Goal: Transaction & Acquisition: Purchase product/service

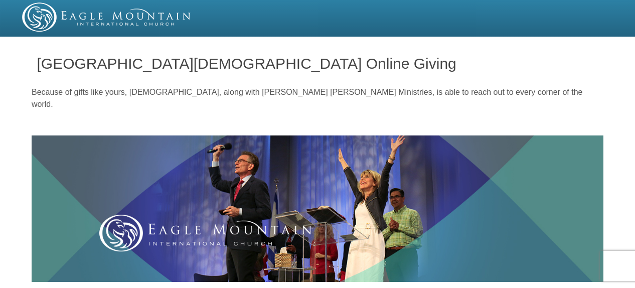
scroll to position [443, 0]
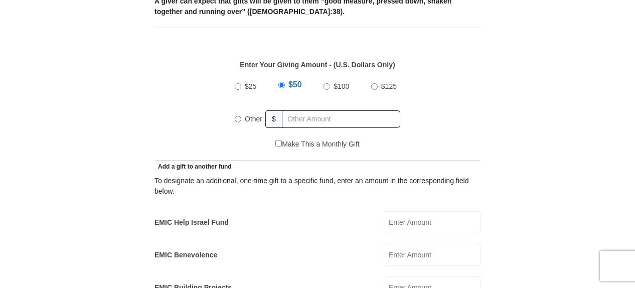
click at [237, 116] on input "Other" at bounding box center [238, 119] width 7 height 7
radio input "true"
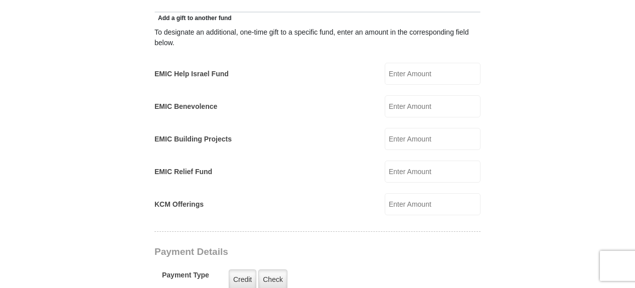
scroll to position [585, 0]
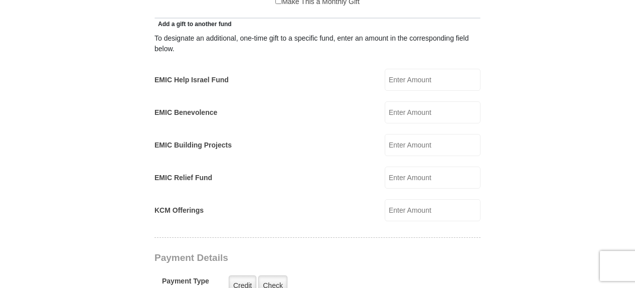
click at [399, 69] on input "EMIC Help Israel Fund" at bounding box center [433, 80] width 96 height 22
type input "200.00"
click at [502, 81] on form "[GEOGRAPHIC_DATA][DEMOGRAPHIC_DATA] Online Giving Because of gifts like yours, …" at bounding box center [318, 197] width 572 height 1484
click at [274, 275] on label "Check" at bounding box center [272, 285] width 29 height 21
click at [0, 0] on input "Check" at bounding box center [0, 0] width 0 height 0
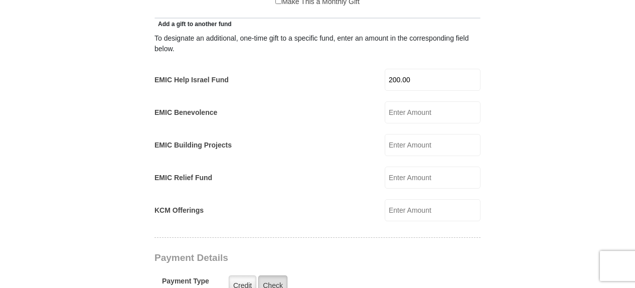
click at [274, 275] on label "Check" at bounding box center [272, 285] width 29 height 21
click at [0, 0] on input "Check" at bounding box center [0, 0] width 0 height 0
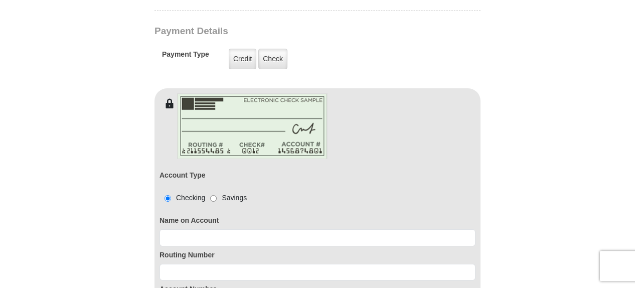
scroll to position [812, 0]
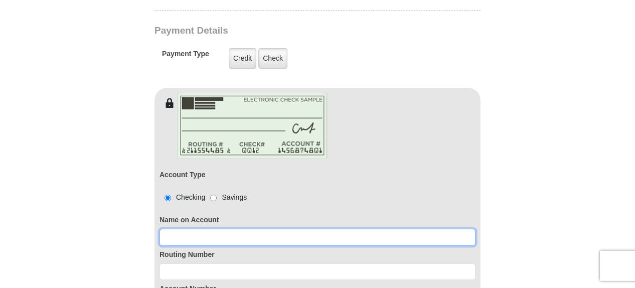
click at [186, 229] on input at bounding box center [318, 237] width 316 height 17
type input "[PERSON_NAME]"
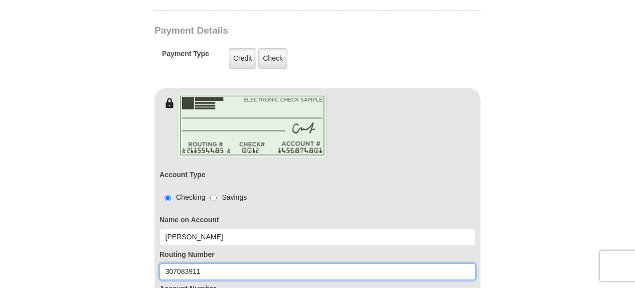
type input "307083911"
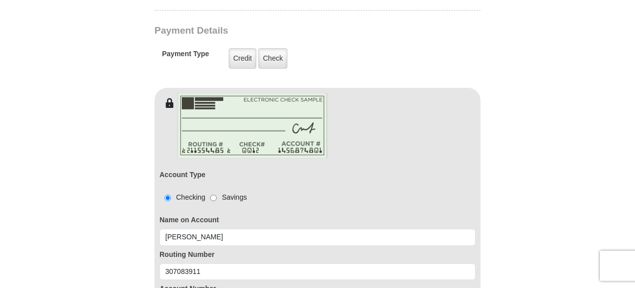
scroll to position [958, 0]
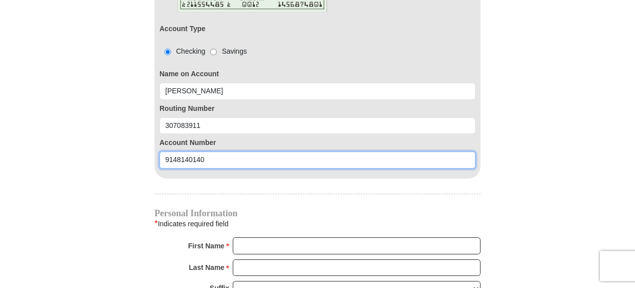
type input "9148140140"
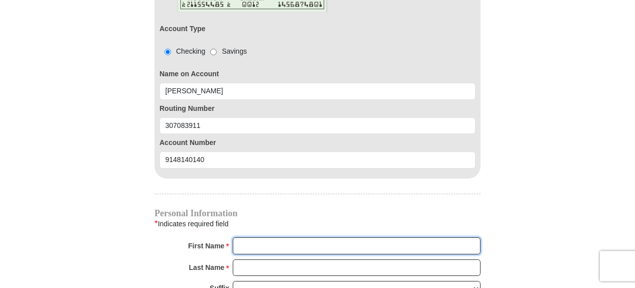
click at [274, 237] on input "First Name *" at bounding box center [357, 245] width 248 height 17
type input "[PERSON_NAME]"
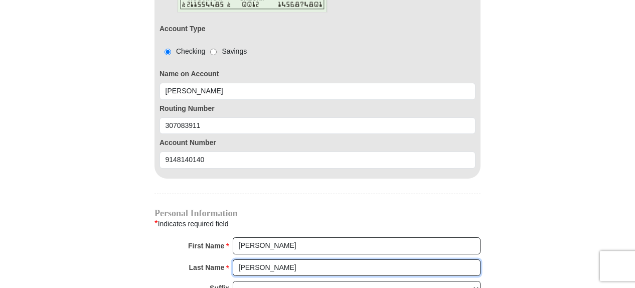
type input "[PERSON_NAME]"
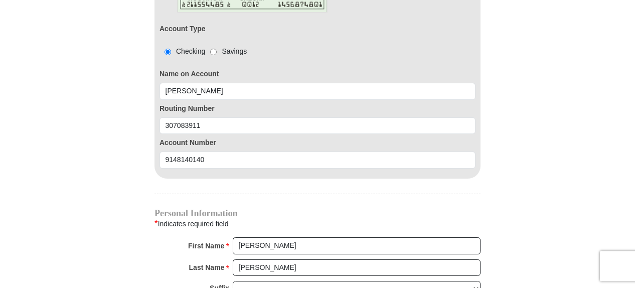
scroll to position [1106, 0]
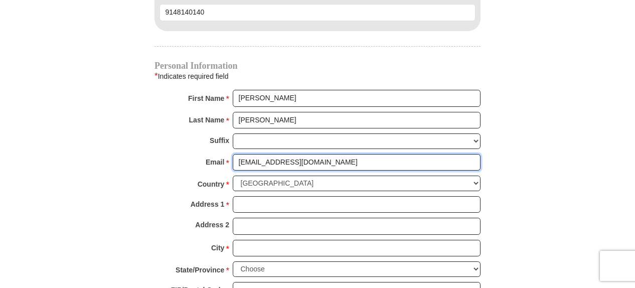
type input "[EMAIL_ADDRESS][DOMAIN_NAME]"
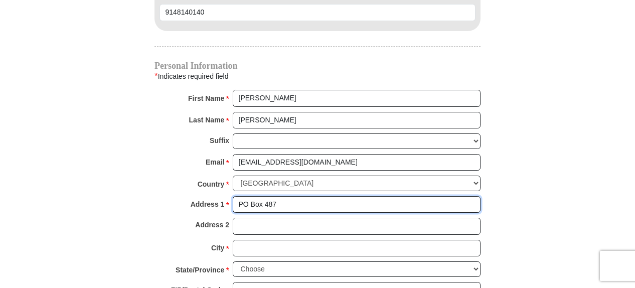
type input "PO Box 487"
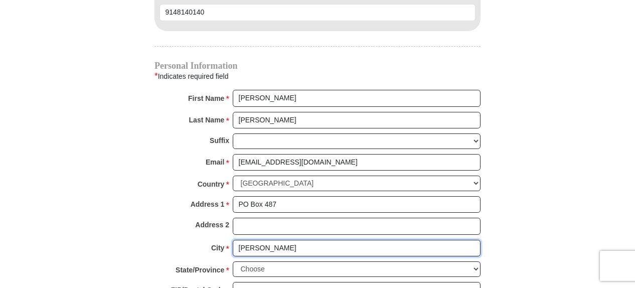
type input "[PERSON_NAME]"
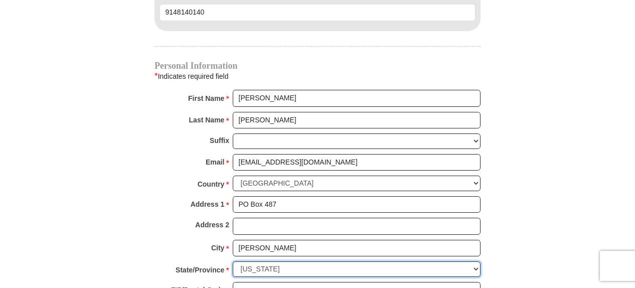
click at [233, 261] on select "Choose [US_STATE] [US_STATE] [US_STATE] [US_STATE] [US_STATE] Armed Forces Amer…" at bounding box center [357, 269] width 248 height 16
select select "NM"
click option "[US_STATE]" at bounding box center [0, 0] width 0 height 0
click at [248, 282] on input "ZIP/Postal Code *" at bounding box center [357, 290] width 248 height 17
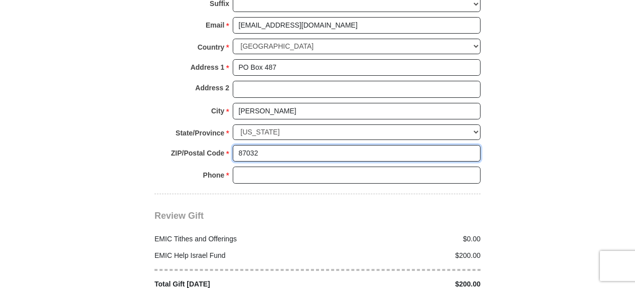
scroll to position [1269, 0]
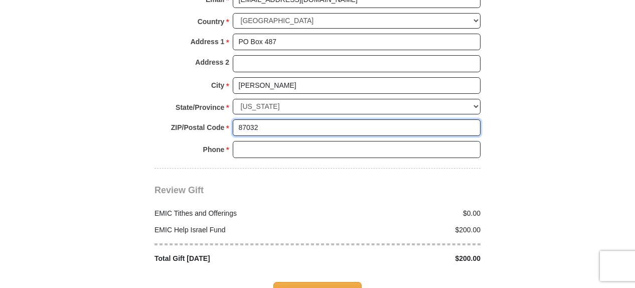
type input "87032"
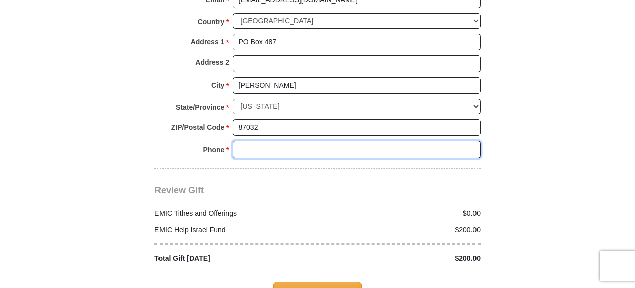
click at [248, 141] on input "Phone * *" at bounding box center [357, 149] width 248 height 17
type input "[PHONE_NUMBER]"
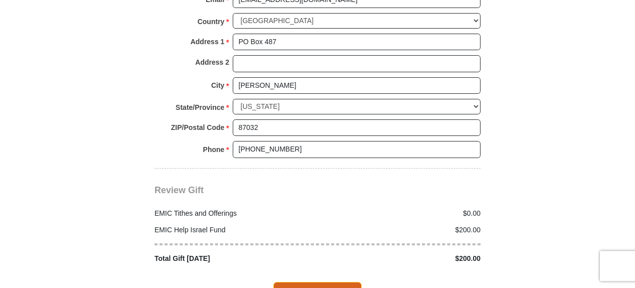
click at [322, 282] on span "Complete Your Gift" at bounding box center [317, 292] width 89 height 21
